Goal: Transaction & Acquisition: Purchase product/service

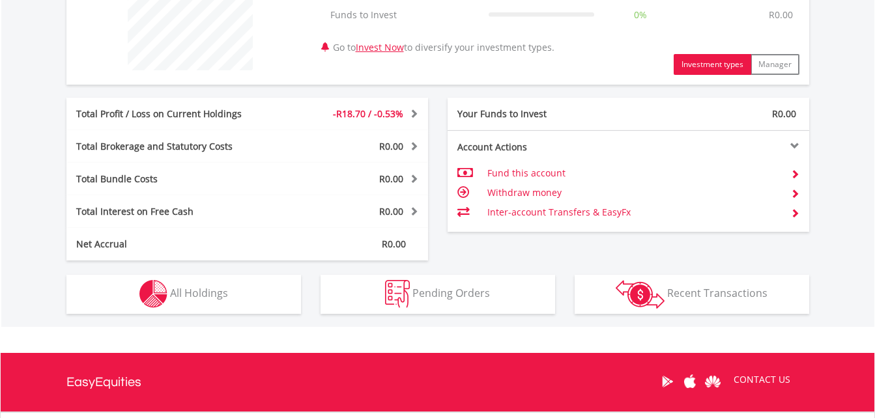
scroll to position [562, 0]
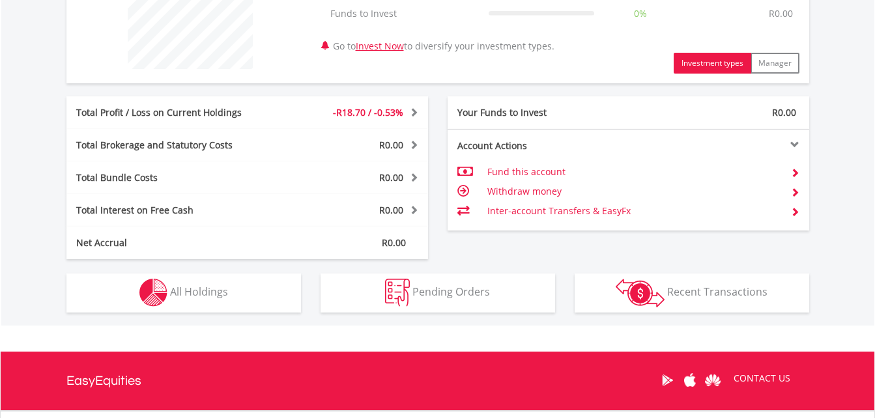
click at [540, 171] on td "Fund this account" at bounding box center [633, 172] width 293 height 20
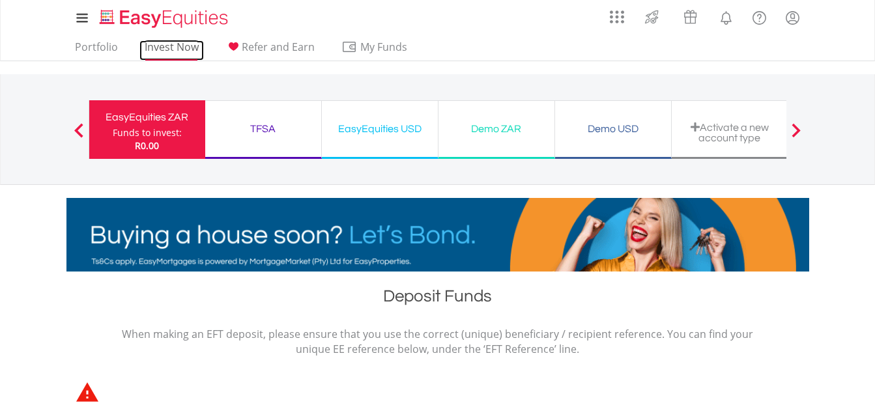
click at [157, 45] on link "Invest Now" at bounding box center [171, 50] width 65 height 20
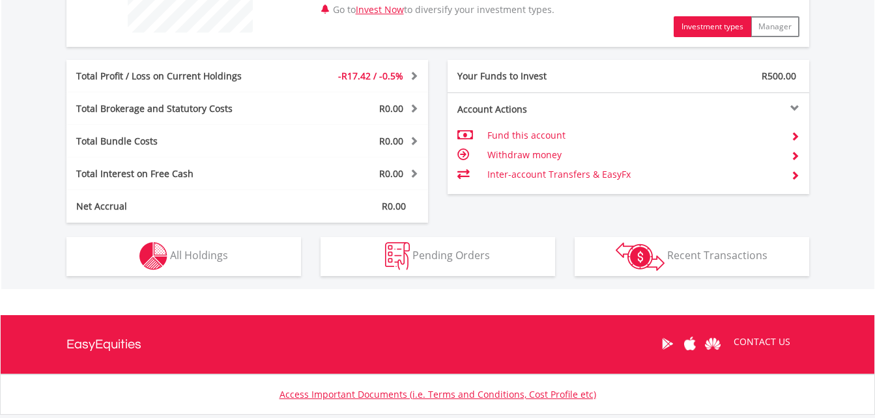
scroll to position [601, 0]
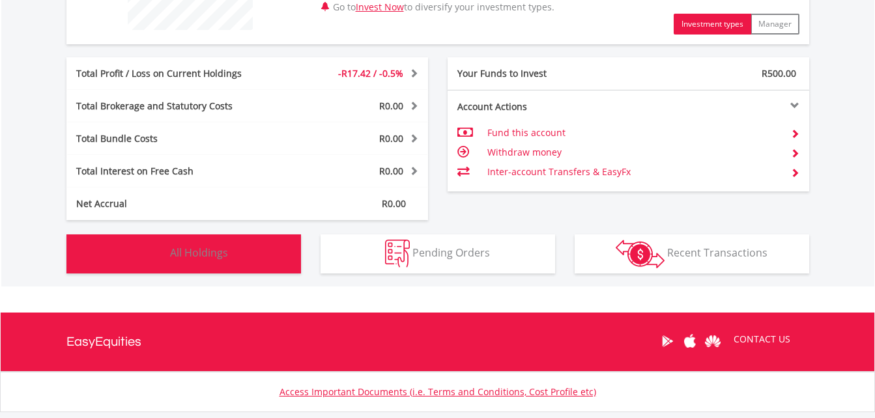
click at [205, 255] on span "All Holdings" at bounding box center [199, 253] width 58 height 14
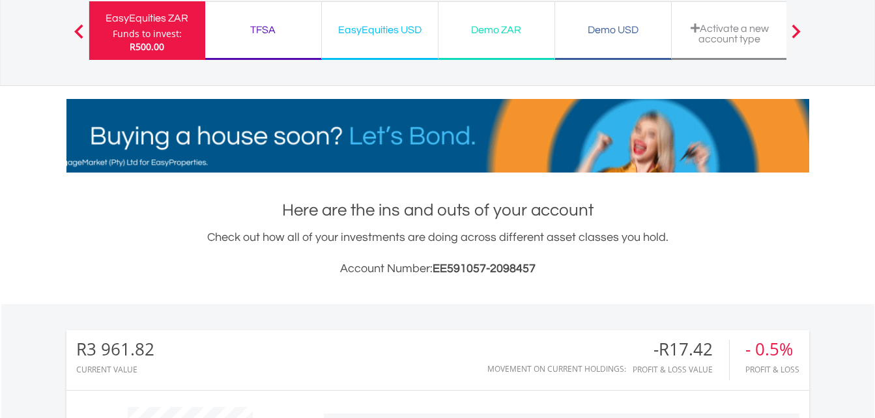
scroll to position [0, 0]
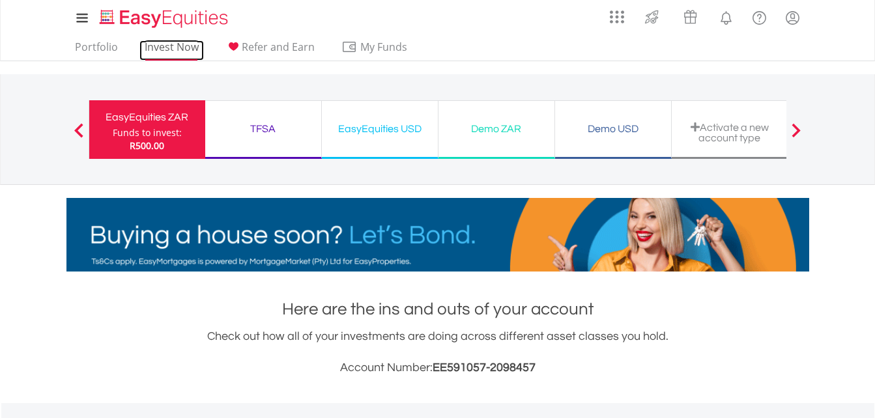
click at [171, 52] on link "Invest Now" at bounding box center [171, 50] width 65 height 20
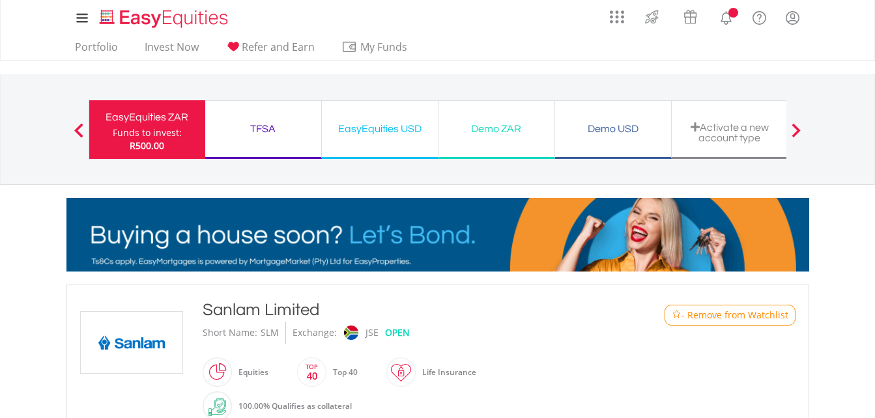
scroll to position [195, 0]
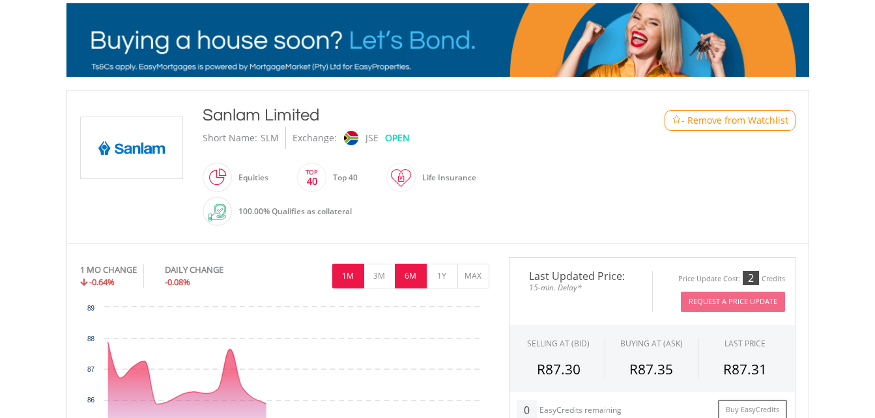
click at [412, 264] on button "6M" at bounding box center [411, 276] width 32 height 25
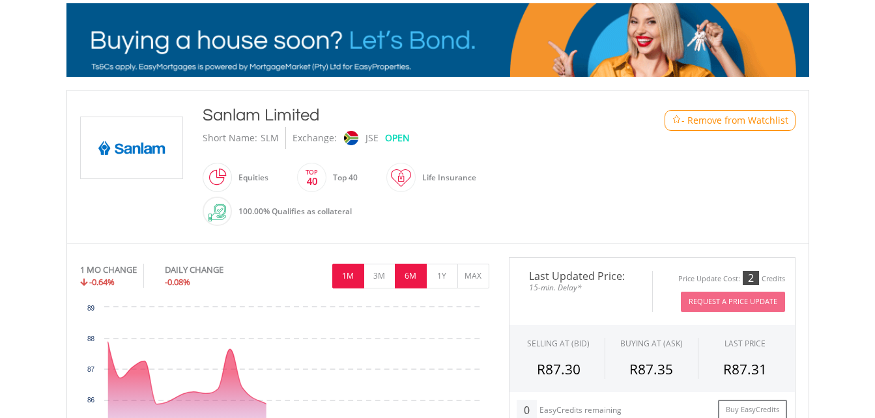
scroll to position [326, 0]
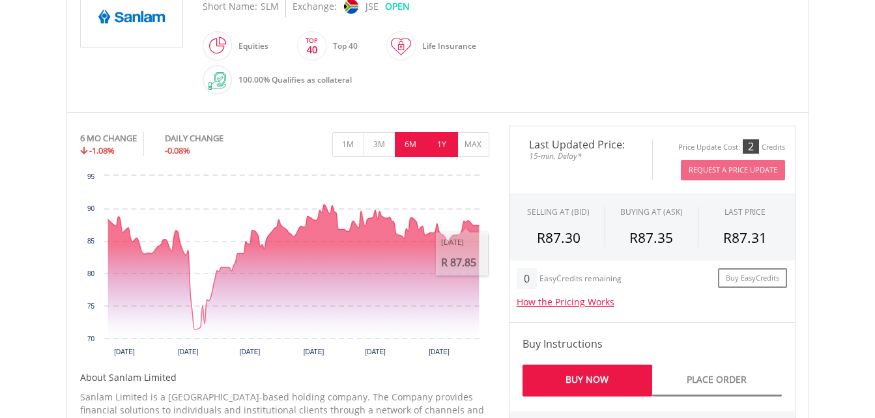
click at [445, 142] on button "1Y" at bounding box center [442, 144] width 32 height 25
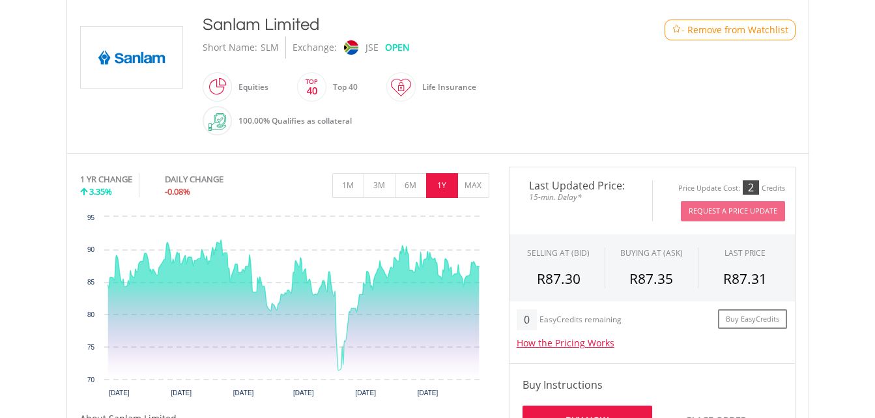
scroll to position [286, 0]
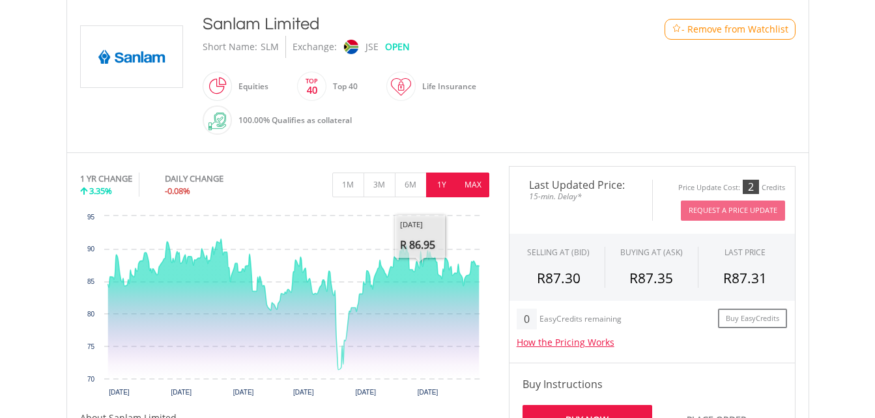
click at [473, 184] on button "MAX" at bounding box center [473, 185] width 32 height 25
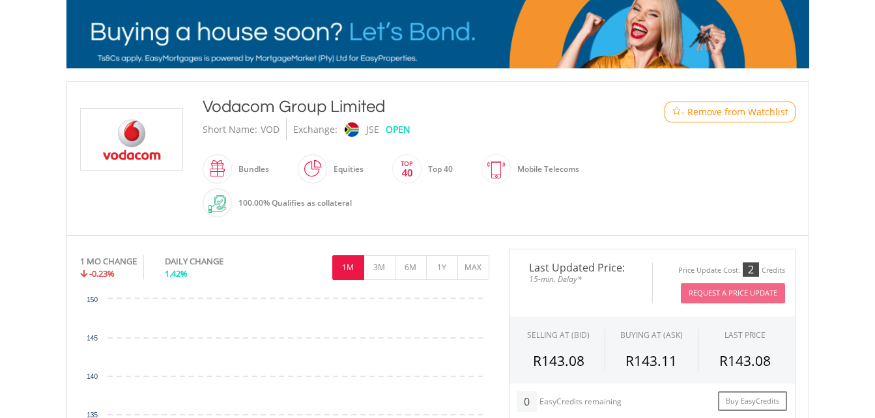
scroll to position [392, 0]
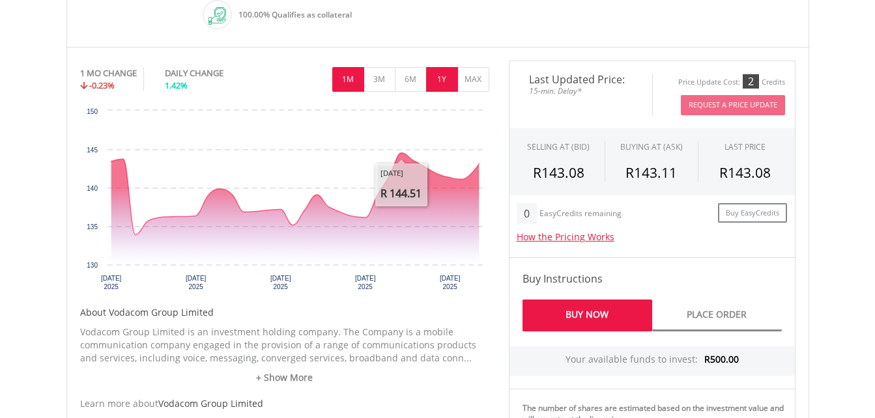
click at [442, 83] on button "1Y" at bounding box center [442, 79] width 32 height 25
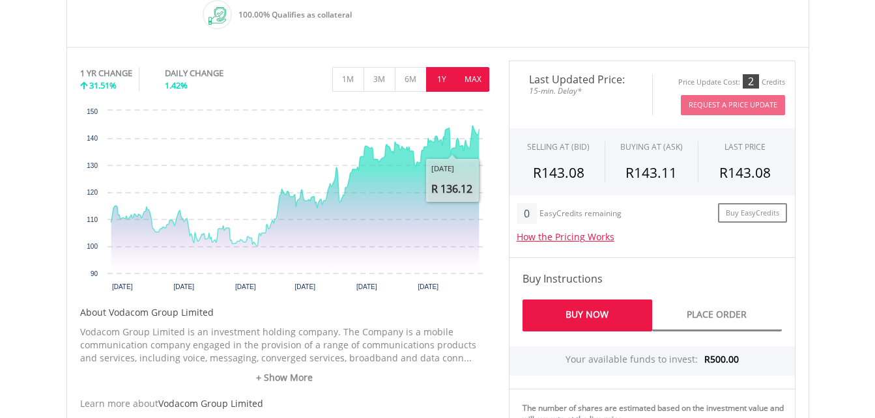
click at [474, 82] on button "MAX" at bounding box center [473, 79] width 32 height 25
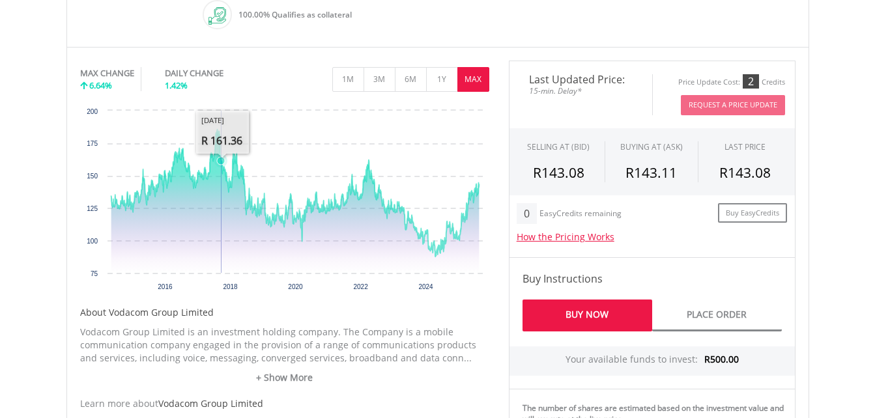
drag, startPoint x: 220, startPoint y: 163, endPoint x: 218, endPoint y: 130, distance: 33.3
click at [219, 157] on icon "Interactive chart" at bounding box center [221, 161] width 8 height 8
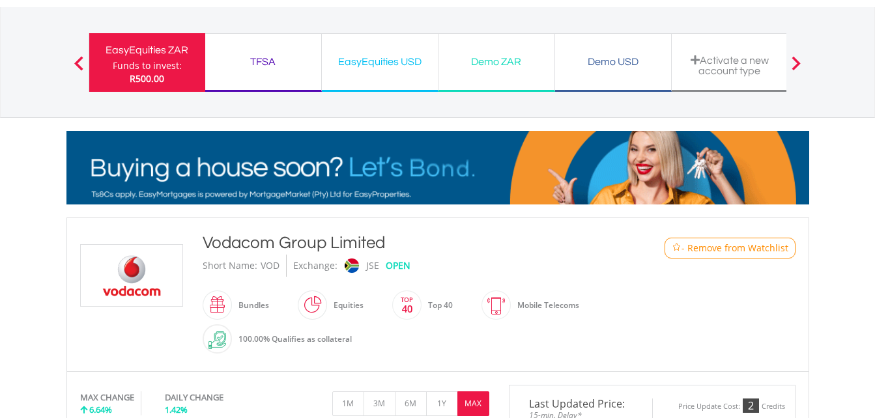
scroll to position [0, 0]
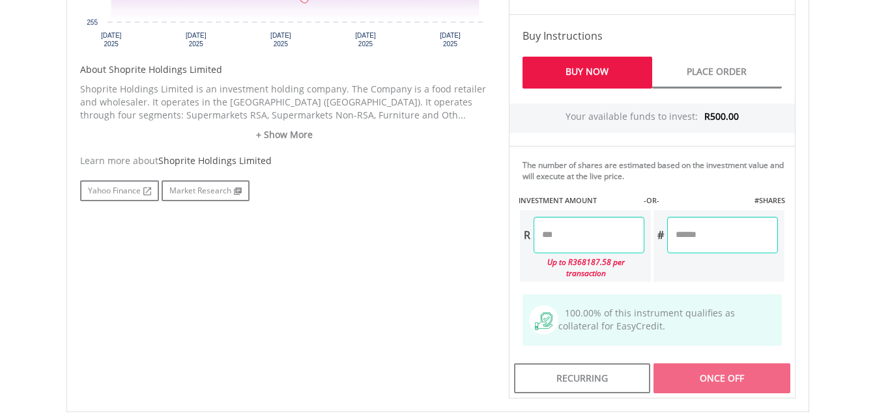
scroll to position [635, 0]
click at [575, 227] on input "number" at bounding box center [589, 234] width 111 height 36
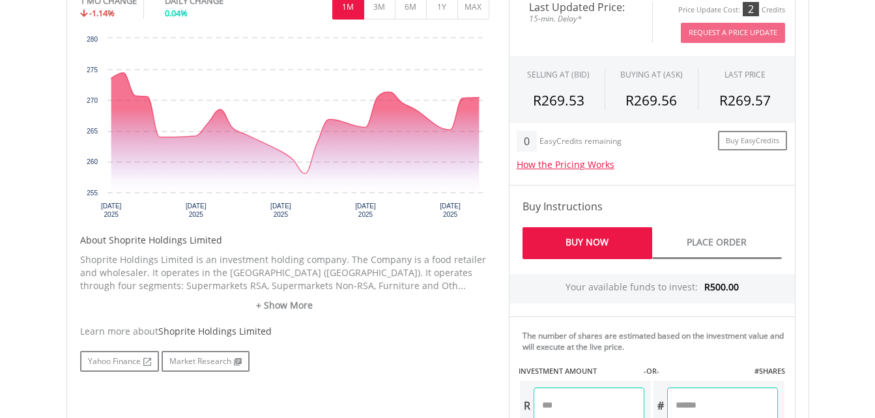
scroll to position [463, 0]
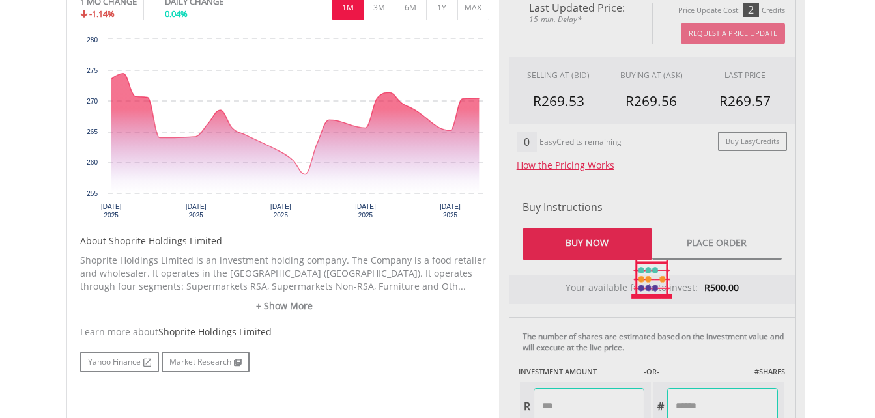
type input "******"
click at [572, 247] on div "Last Updated Price: 15-min. Delay* Price Update Cost: 2 Credits Request A Price…" at bounding box center [652, 279] width 306 height 581
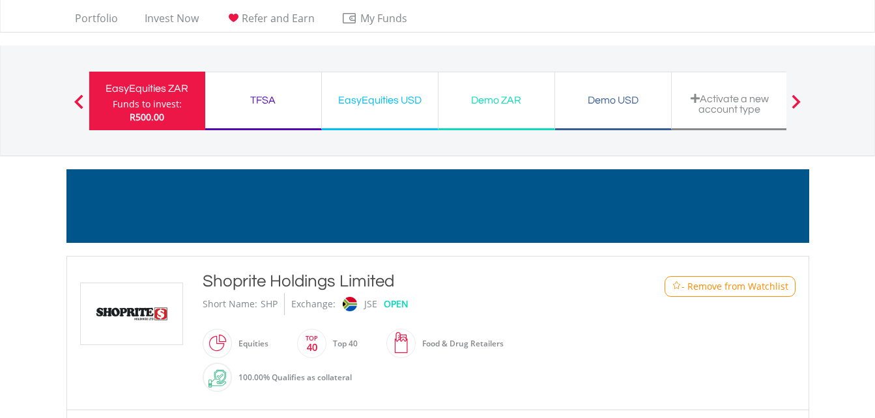
scroll to position [0, 0]
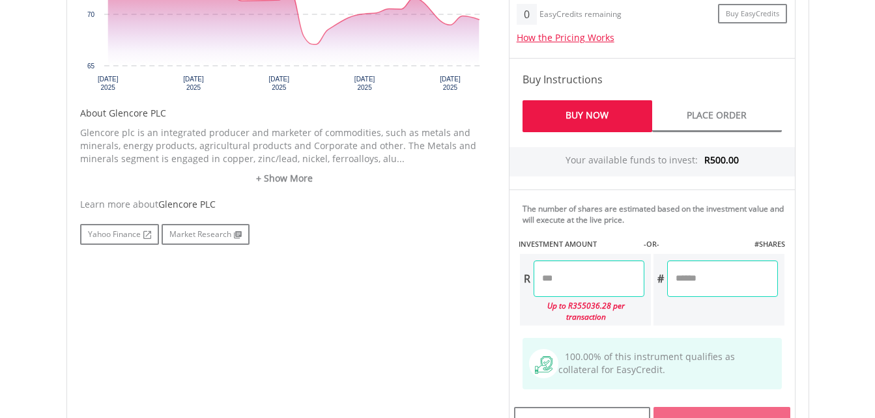
scroll to position [579, 0]
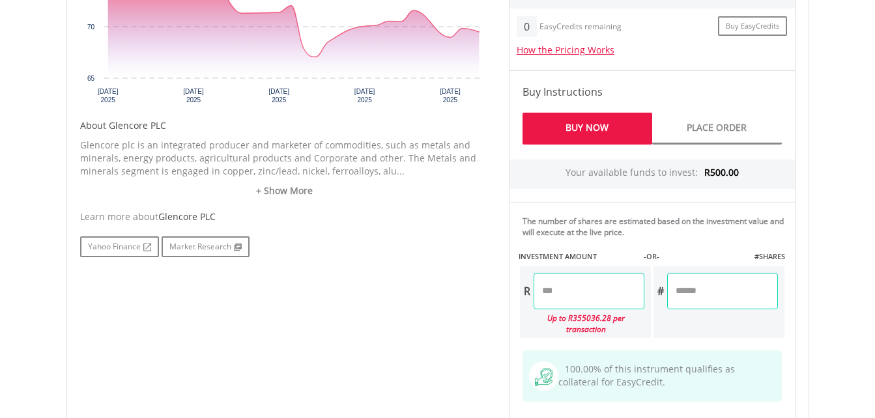
click at [595, 127] on link "Buy Now" at bounding box center [588, 129] width 130 height 32
click at [584, 292] on input "number" at bounding box center [589, 291] width 111 height 36
click at [600, 123] on div "Last Updated Price: 15-min. Delay* Price Update Cost: 2 Credits Request A Price…" at bounding box center [652, 164] width 306 height 581
type input "******"
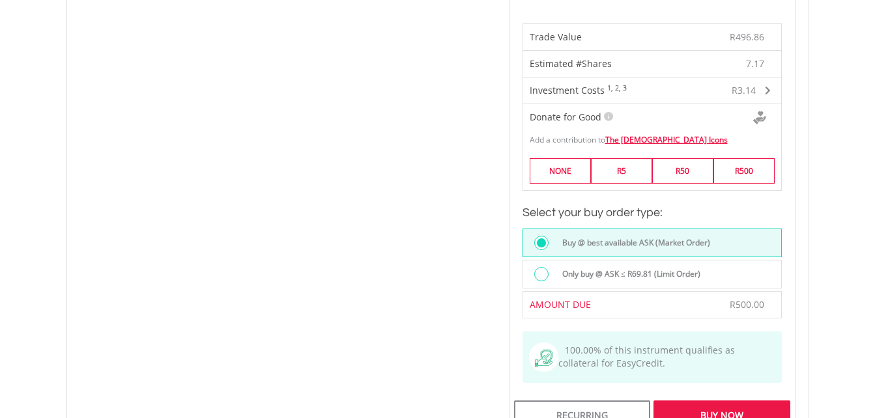
scroll to position [1025, 0]
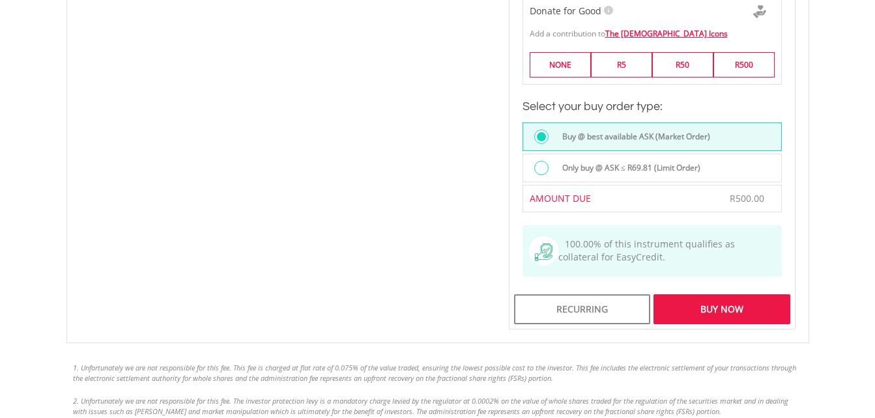
click at [722, 303] on div "Buy Now" at bounding box center [722, 310] width 136 height 30
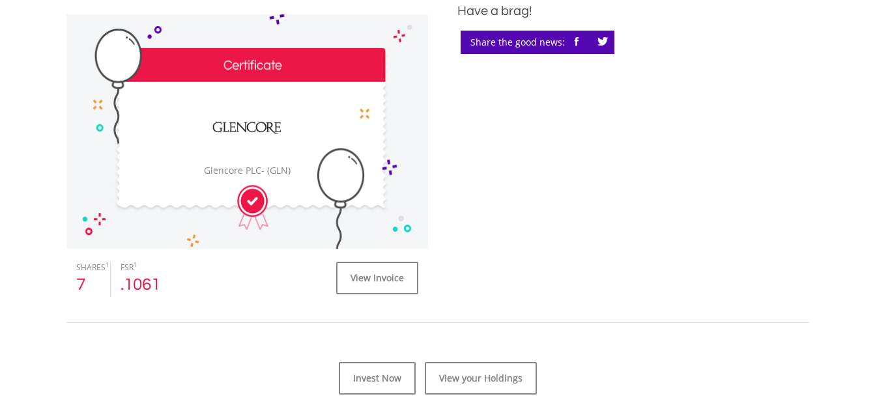
scroll to position [383, 0]
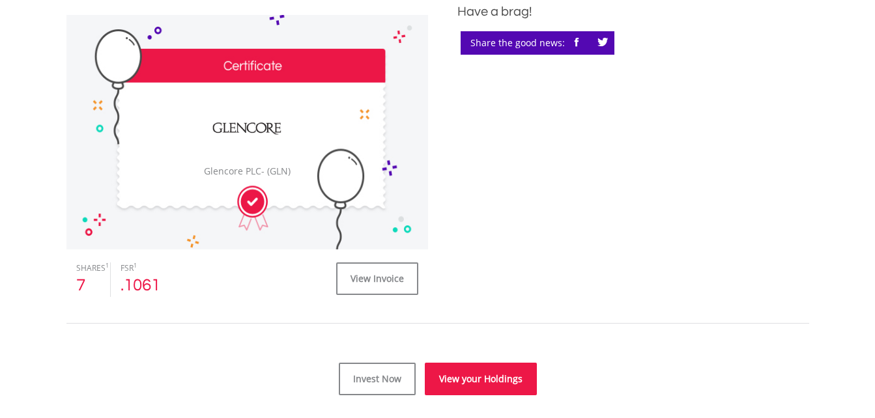
click at [492, 381] on link "View your Holdings" at bounding box center [481, 379] width 112 height 33
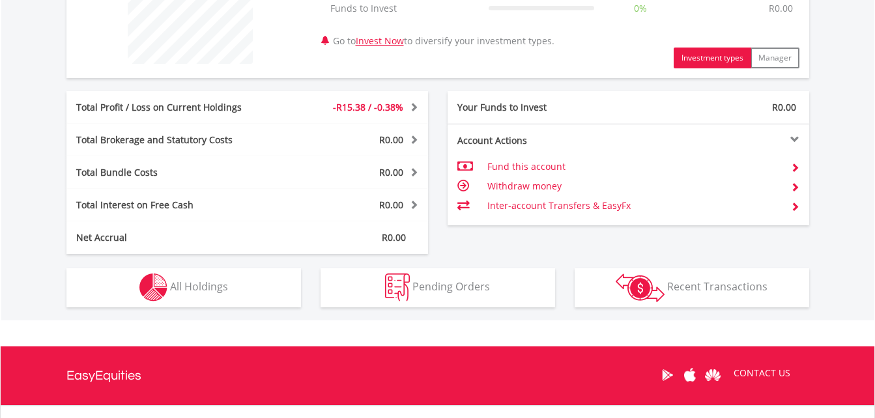
scroll to position [568, 0]
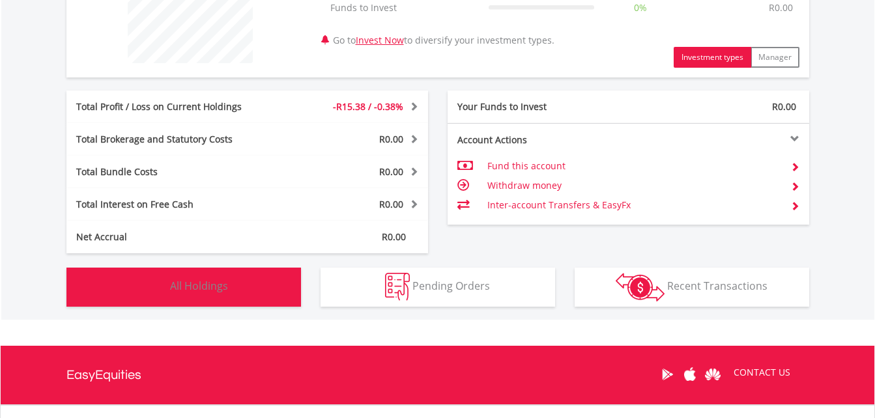
click at [235, 288] on button "Holdings All Holdings" at bounding box center [183, 287] width 235 height 39
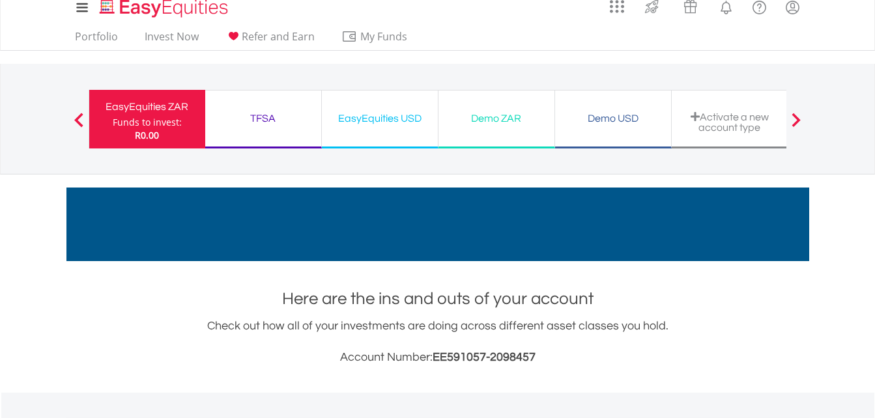
scroll to position [0, 0]
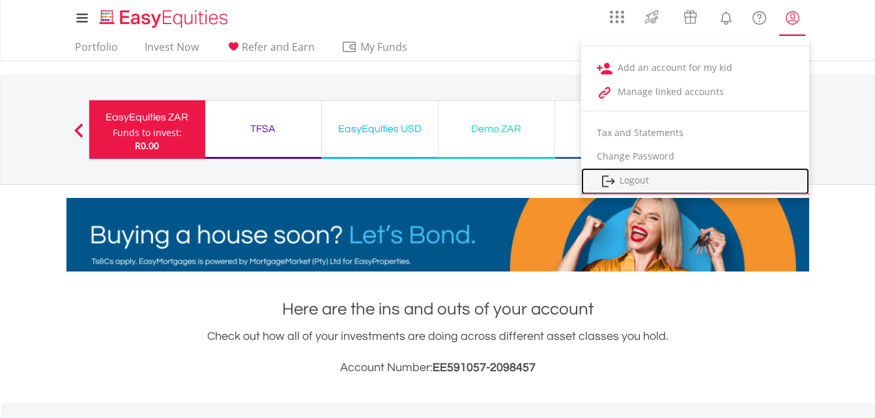
click at [639, 177] on link "Logout" at bounding box center [695, 181] width 228 height 27
